Goal: Task Accomplishment & Management: Complete application form

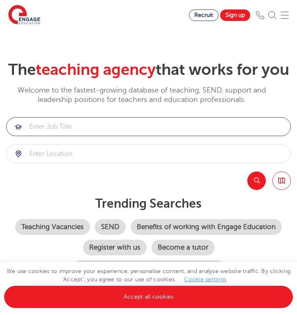
click at [57, 136] on input "search" at bounding box center [149, 127] width 284 height 18
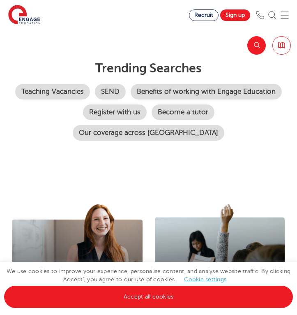
scroll to position [137, 0]
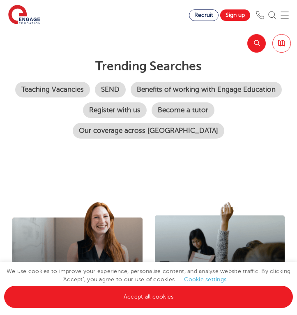
click at [39, 25] on input "search" at bounding box center [149, 16] width 284 height 18
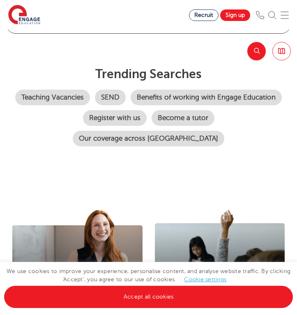
scroll to position [122, 0]
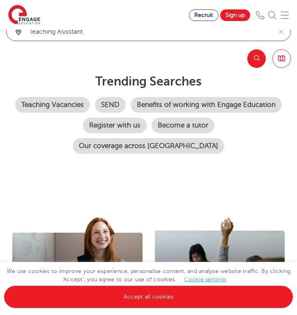
type input "teaching asisstant"
click button "Submit" at bounding box center [0, 0] width 0 height 0
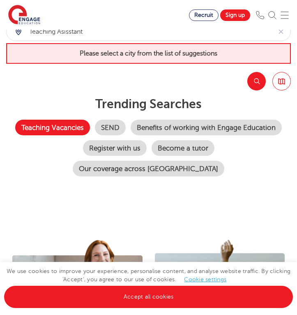
click at [90, 135] on link "Teaching Vacancies" at bounding box center [52, 128] width 75 height 16
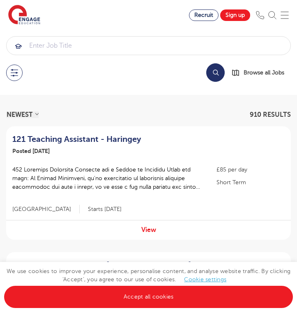
click at [263, 114] on span "910 RESULTS" at bounding box center [270, 114] width 41 height 7
click at [16, 69] on button at bounding box center [14, 73] width 16 height 16
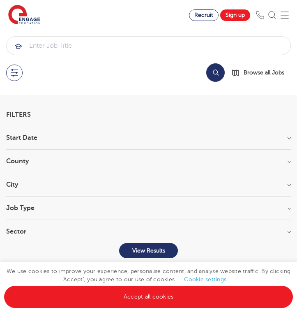
click at [38, 184] on h3 "City" at bounding box center [148, 184] width 285 height 7
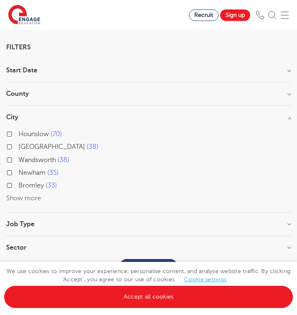
scroll to position [69, 0]
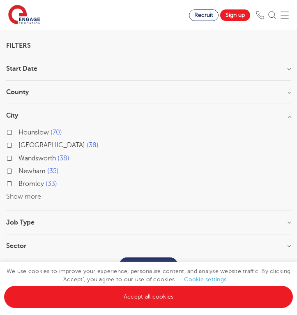
click at [32, 196] on button "Show more" at bounding box center [23, 196] width 35 height 7
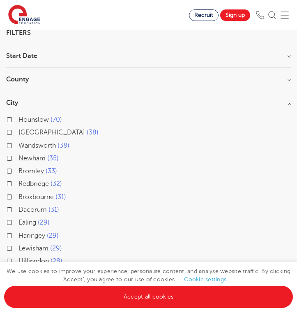
scroll to position [85, 0]
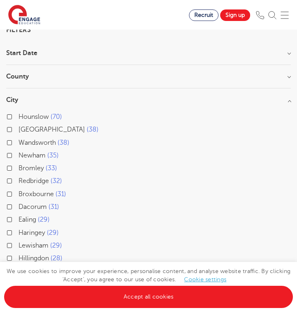
click at [28, 179] on span "Redbridge" at bounding box center [33, 180] width 30 height 7
click at [24, 179] on input "Redbridge 32" at bounding box center [20, 179] width 5 height 5
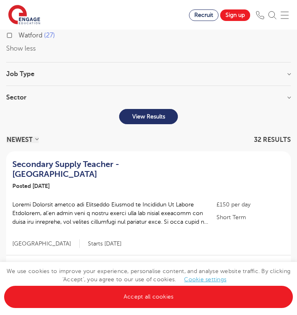
scroll to position [408, 0]
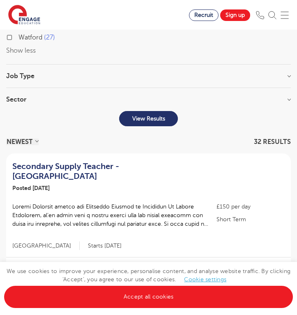
click at [157, 115] on p "View Results" at bounding box center [148, 118] width 33 height 7
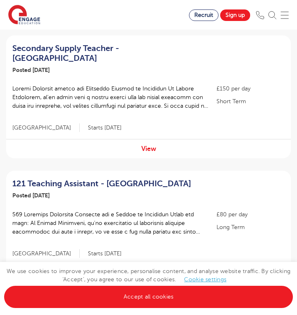
scroll to position [498, 0]
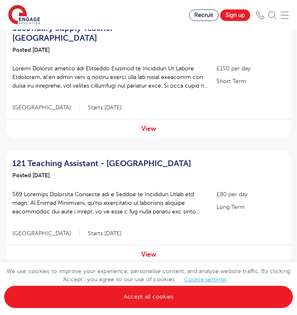
click at [141, 244] on div "View" at bounding box center [148, 253] width 285 height 19
click at [151, 251] on link "View" at bounding box center [148, 254] width 15 height 7
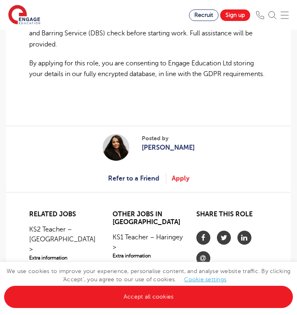
scroll to position [761, 0]
click at [180, 184] on link "Apply" at bounding box center [181, 178] width 18 height 11
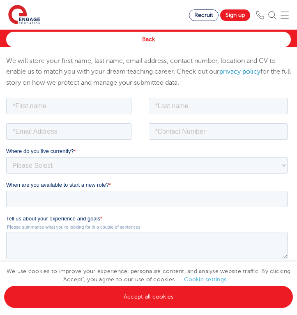
scroll to position [47, 0]
type input "Nida"
type input "Qadri"
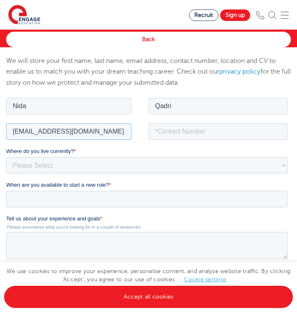
type input "[EMAIL_ADDRESS][DOMAIN_NAME]"
type input "07593982267"
select select "UK"
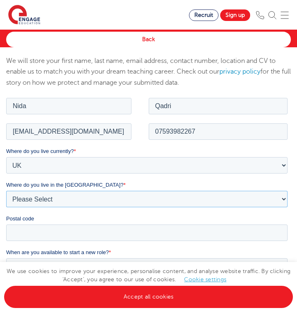
select select "[GEOGRAPHIC_DATA]"
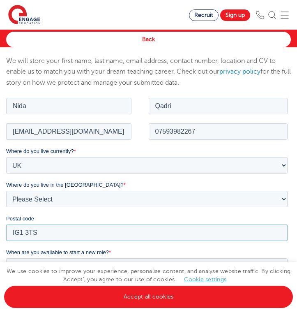
click at [140, 230] on input "IG1 3TS" at bounding box center [146, 232] width 281 height 16
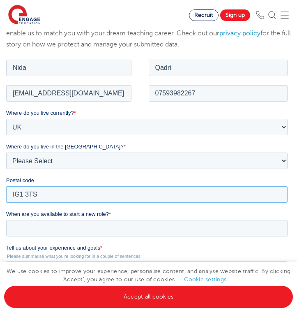
scroll to position [101, 0]
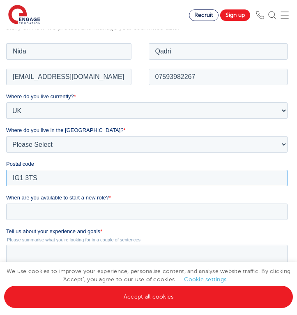
type input "IG1 3TS"
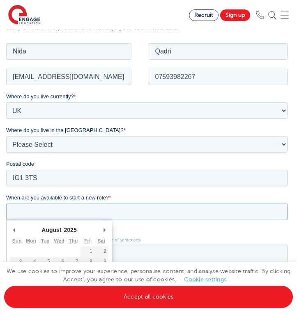
click at [122, 211] on input "When are you available to start a new role? *" at bounding box center [146, 211] width 281 height 16
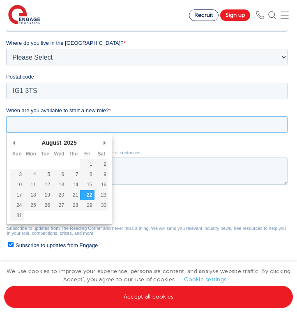
scroll to position [190, 0]
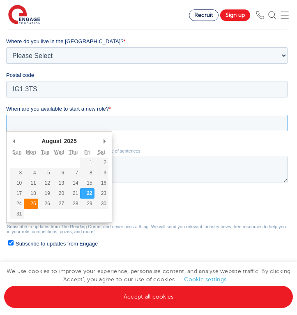
type div "2025-08-25"
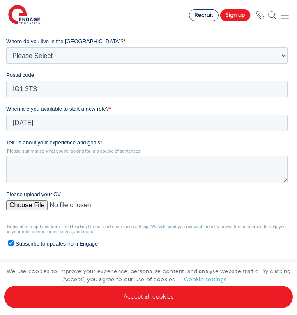
type input "2025/08/25"
click at [58, 177] on textarea "Tell us about your experience and goals *" at bounding box center [146, 169] width 281 height 27
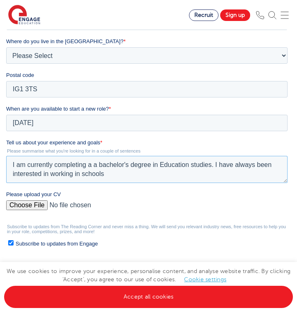
type textarea "I am currently completing a a bachelor's degree in Education studies. I have al…"
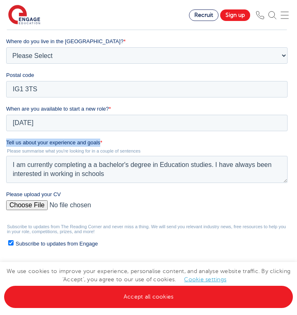
drag, startPoint x: 7, startPoint y: 142, endPoint x: 100, endPoint y: 143, distance: 92.4
click at [100, 143] on span "Tell us about your experience and goals" at bounding box center [53, 142] width 94 height 6
click at [100, 156] on textarea "I am currently completing a a bachelor's degree in Education studies. I have al…" at bounding box center [146, 169] width 281 height 27
drag, startPoint x: 101, startPoint y: 141, endPoint x: 6, endPoint y: 143, distance: 94.5
click at [6, 143] on label "Tell us about your experience and goals *" at bounding box center [148, 142] width 285 height 8
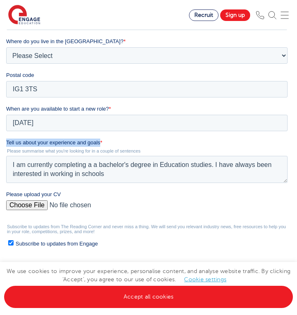
click at [6, 156] on textarea "I am currently completing a a bachelor's degree in Education studies. I have al…" at bounding box center [146, 169] width 281 height 27
click at [7, 142] on span "Tell us about your experience and goals" at bounding box center [53, 142] width 94 height 6
click at [7, 156] on textarea "I am currently completing a a bachelor's degree in Education studies. I have al…" at bounding box center [146, 169] width 281 height 27
drag, startPoint x: 9, startPoint y: 142, endPoint x: 81, endPoint y: 141, distance: 72.7
click at [82, 141] on span "Tell us about your experience and goals" at bounding box center [53, 142] width 94 height 6
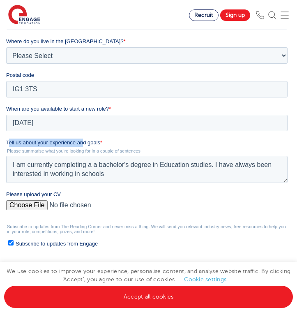
click at [82, 156] on textarea "I am currently completing a a bachelor's degree in Education studies. I have al…" at bounding box center [146, 169] width 281 height 27
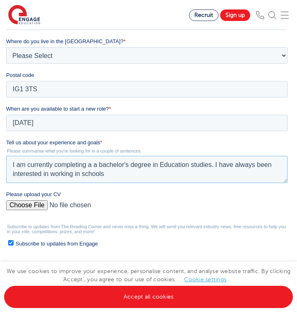
drag, startPoint x: 106, startPoint y: 175, endPoint x: 5, endPoint y: 160, distance: 102.3
click html "Job Position Job Sector Job ID Job Number Job Owner Nida Qadri nidaqadri123@out…"
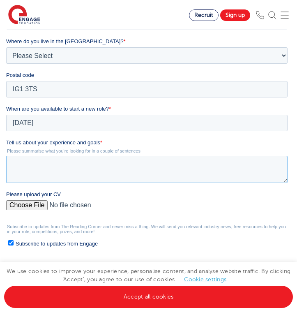
paste textarea "I am currently pursuing a bachelor's degree in Education Studies and have alway…"
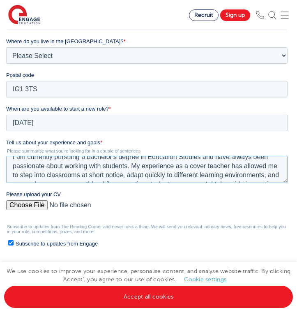
scroll to position [2, 0]
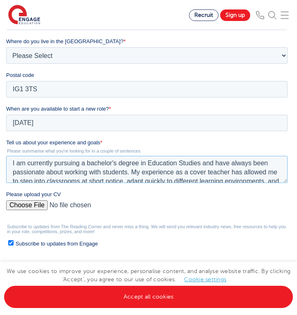
click at [78, 164] on textarea "I am currently pursuing a bachelor's degree in Education Studies and have alway…" at bounding box center [146, 169] width 281 height 27
click at [85, 164] on textarea "I am currently studying a bachelor's degree in Education Studies and have alway…" at bounding box center [146, 169] width 281 height 27
type textarea "I am currently studying for a bachelor's degree in Education Studies and have a…"
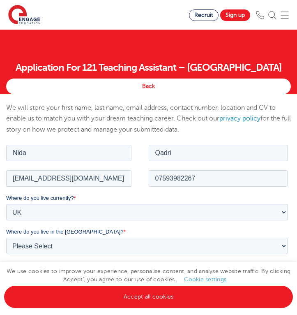
scroll to position [0, 0]
